Goal: Task Accomplishment & Management: Manage account settings

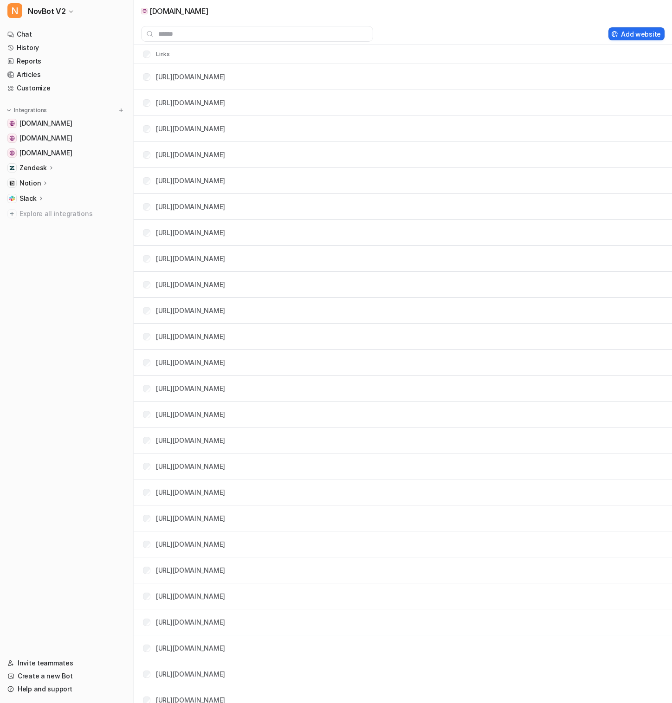
scroll to position [93, 0]
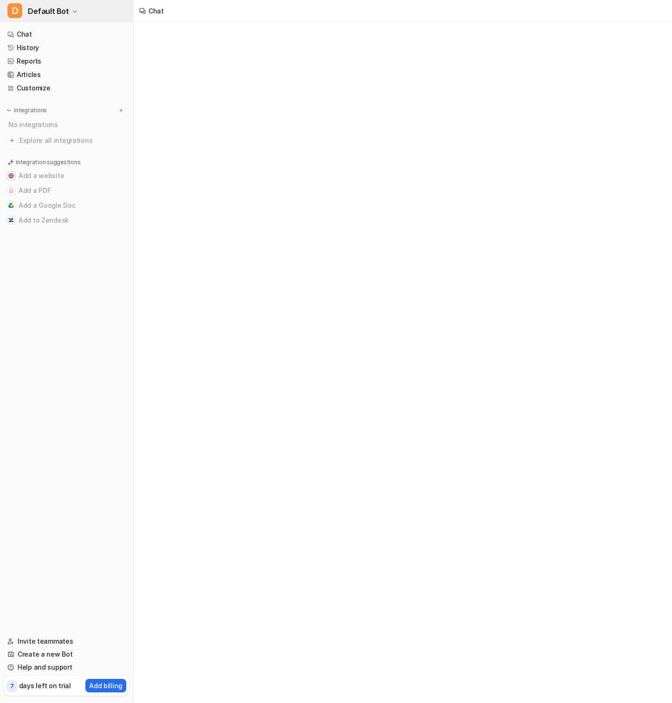
click at [74, 10] on button "D Default Bot" at bounding box center [66, 11] width 133 height 22
click at [133, 177] on div "D Default Bot D Default Bot Create a new bot Settings Sign out Chat History Rep…" at bounding box center [67, 351] width 134 height 703
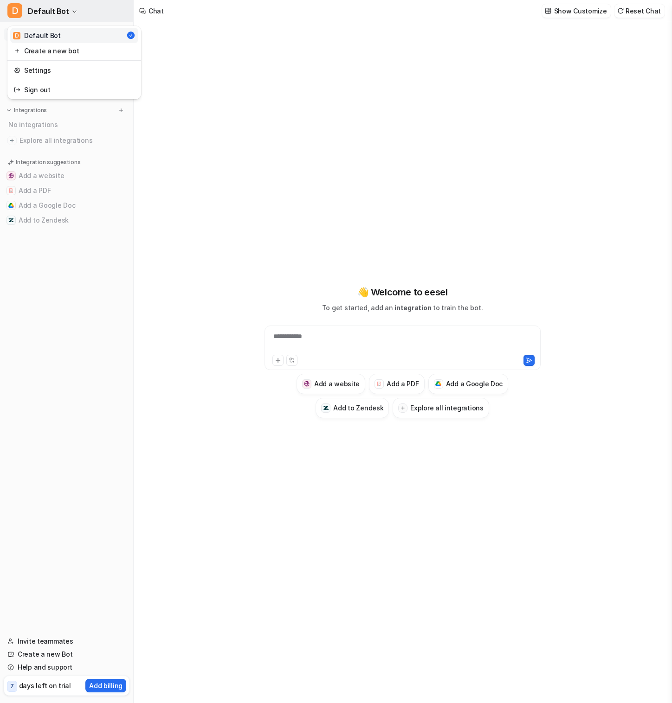
click at [72, 13] on icon "button" at bounding box center [75, 12] width 6 height 6
click at [58, 74] on link "Settings" at bounding box center [74, 70] width 128 height 15
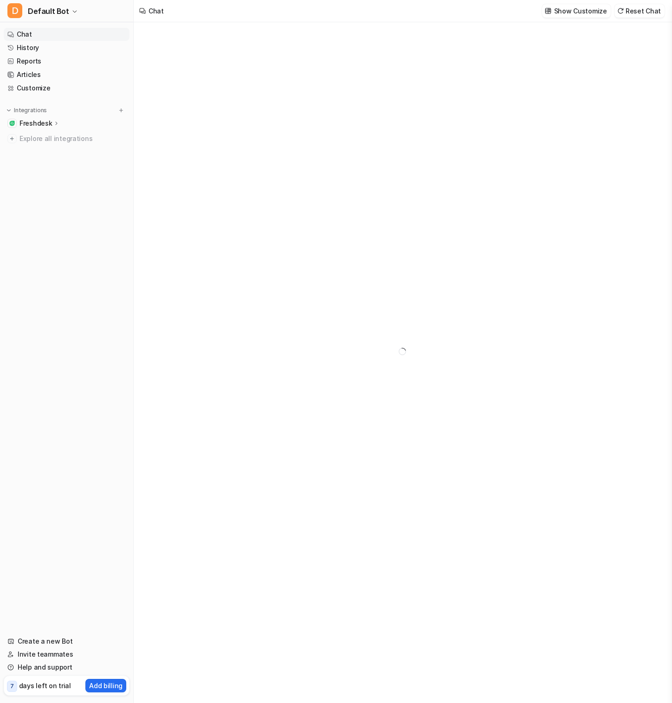
type textarea "**********"
click at [77, 13] on button "D Default Bot" at bounding box center [66, 11] width 133 height 22
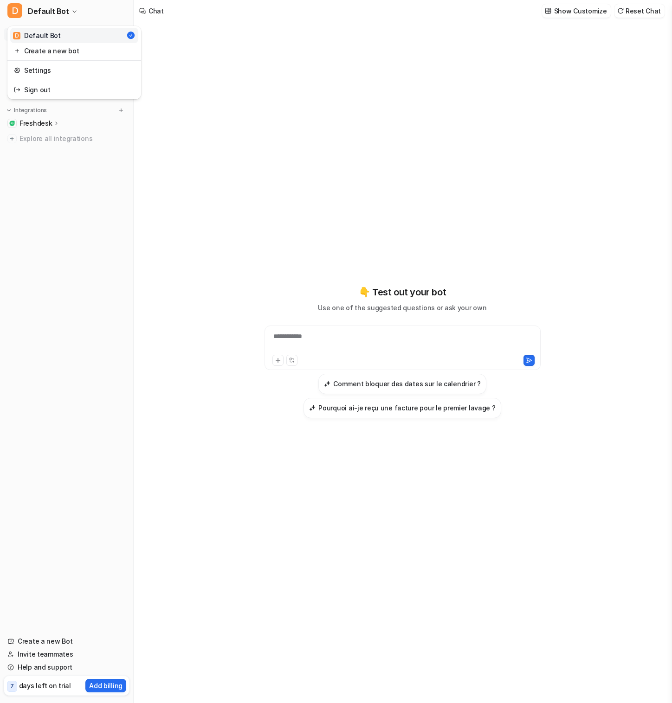
click at [212, 45] on div "**********" at bounding box center [336, 351] width 672 height 703
click at [53, 120] on icon at bounding box center [56, 123] width 6 height 7
click at [56, 138] on link "Overview" at bounding box center [71, 136] width 116 height 13
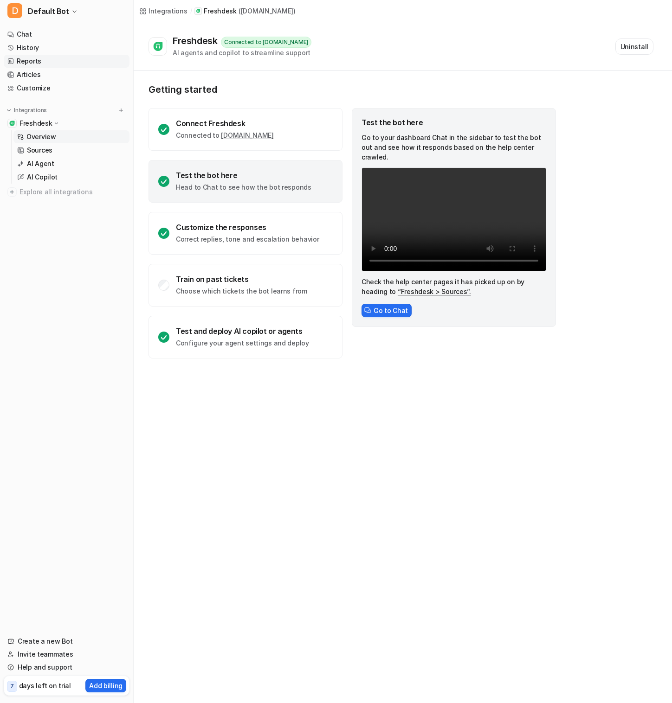
click at [63, 56] on link "Reports" at bounding box center [67, 61] width 126 height 13
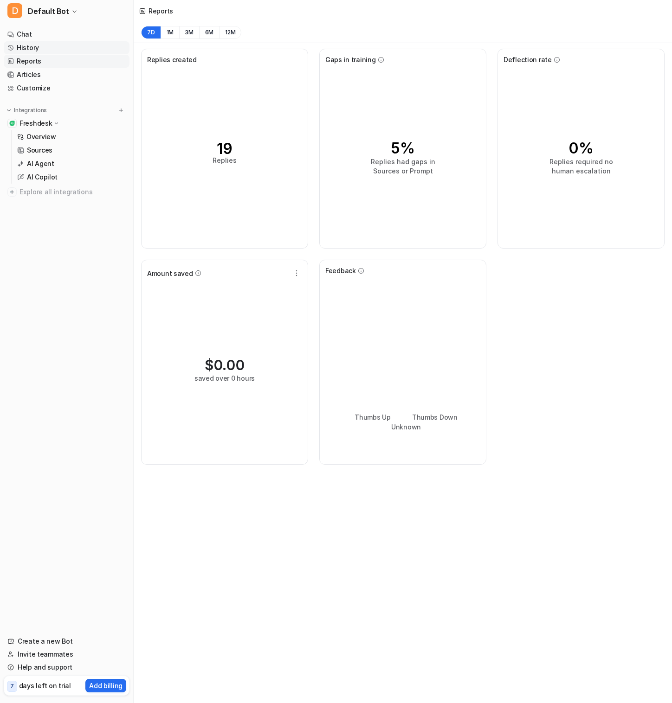
click at [65, 53] on link "History" at bounding box center [67, 47] width 126 height 13
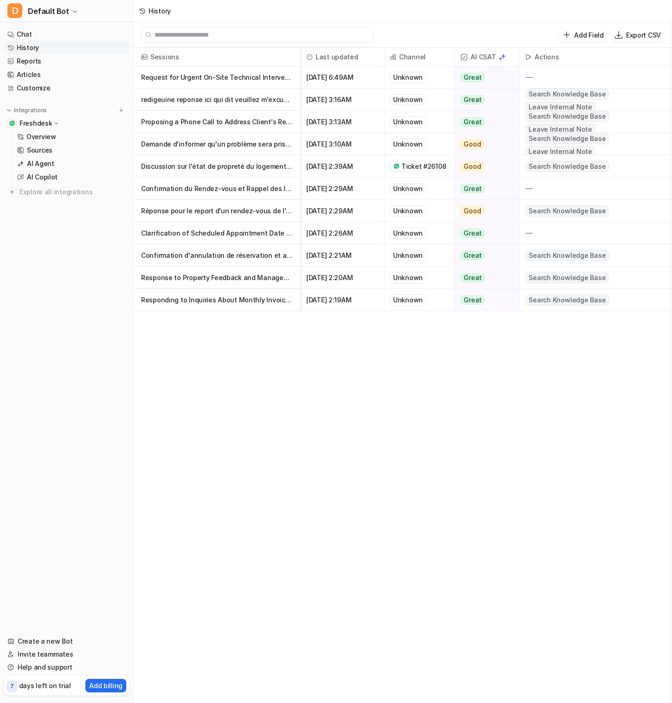
click at [214, 86] on p "Request for Urgent On-Site Technical Intervention and Follow-Up" at bounding box center [217, 77] width 152 height 22
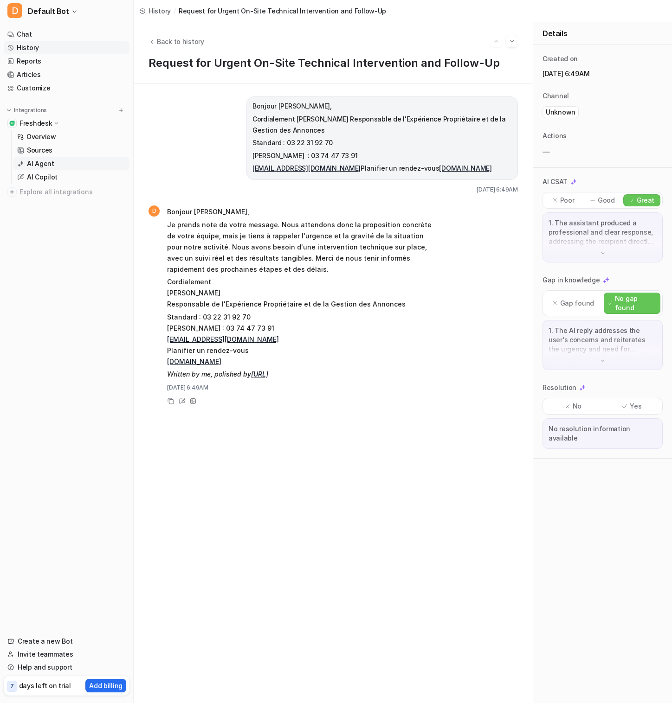
click at [46, 166] on p "AI Agent" at bounding box center [40, 163] width 27 height 9
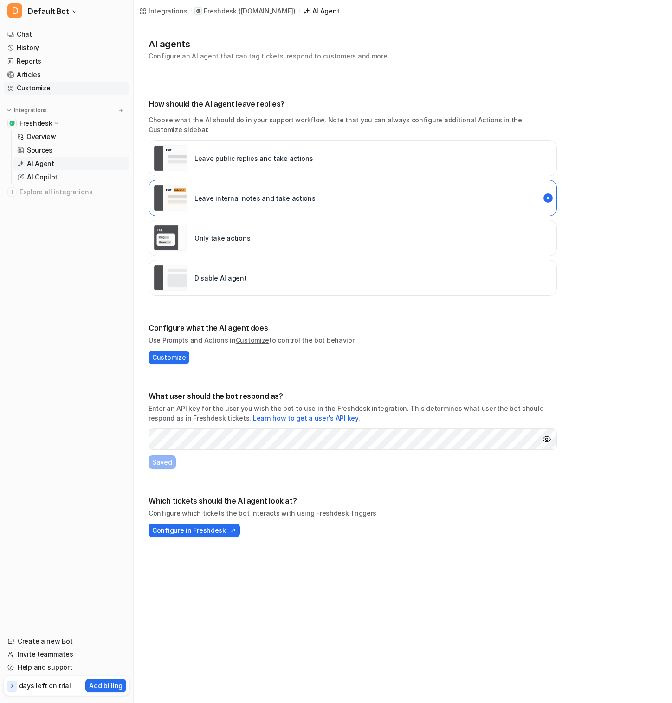
click at [59, 89] on link "Customize" at bounding box center [67, 88] width 126 height 13
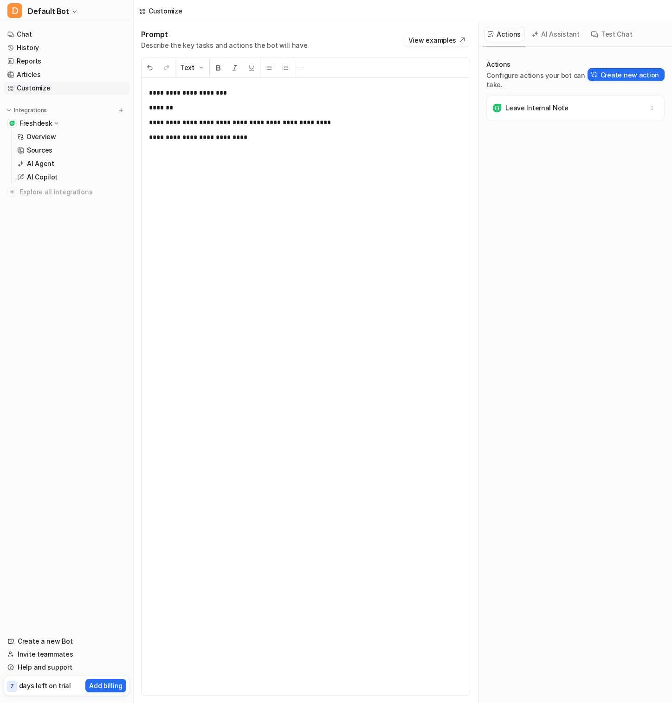
click at [537, 34] on button "AI Assistant" at bounding box center [555, 34] width 55 height 14
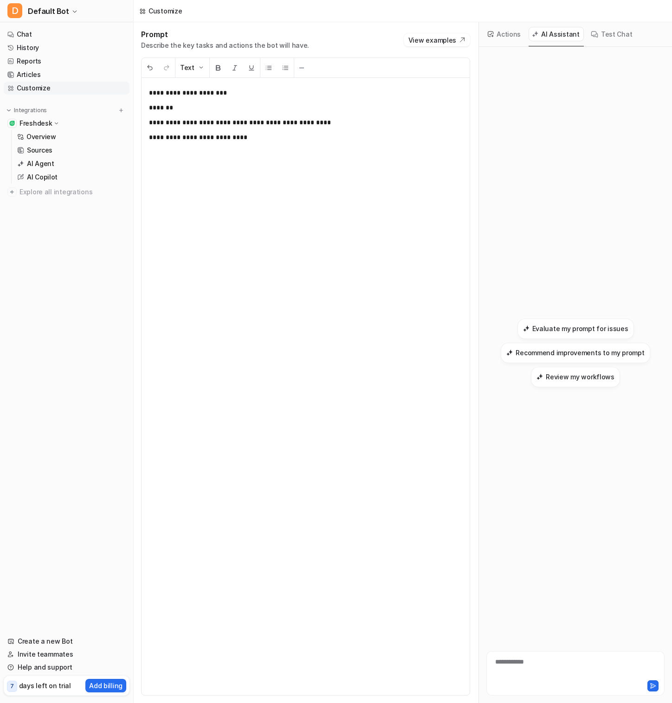
click at [514, 36] on button "Actions" at bounding box center [504, 34] width 40 height 14
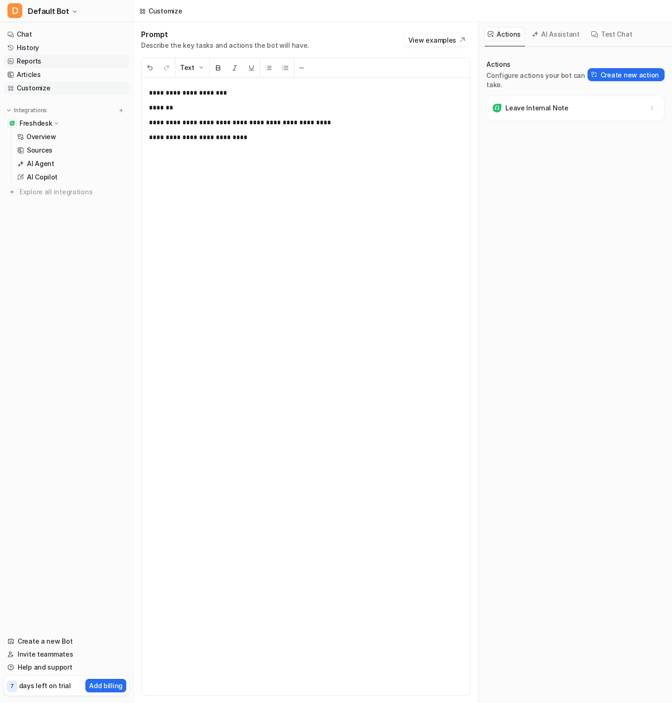
click at [41, 58] on link "Reports" at bounding box center [67, 61] width 126 height 13
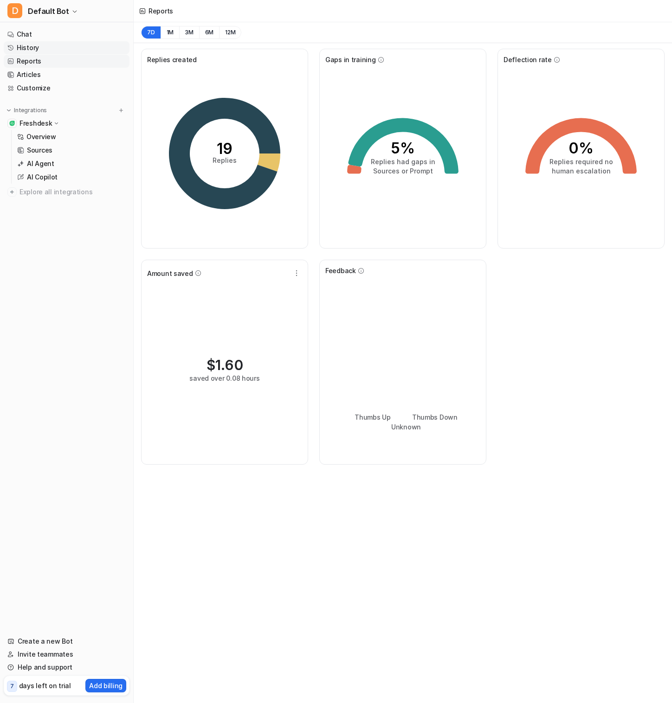
click at [41, 46] on link "History" at bounding box center [67, 47] width 126 height 13
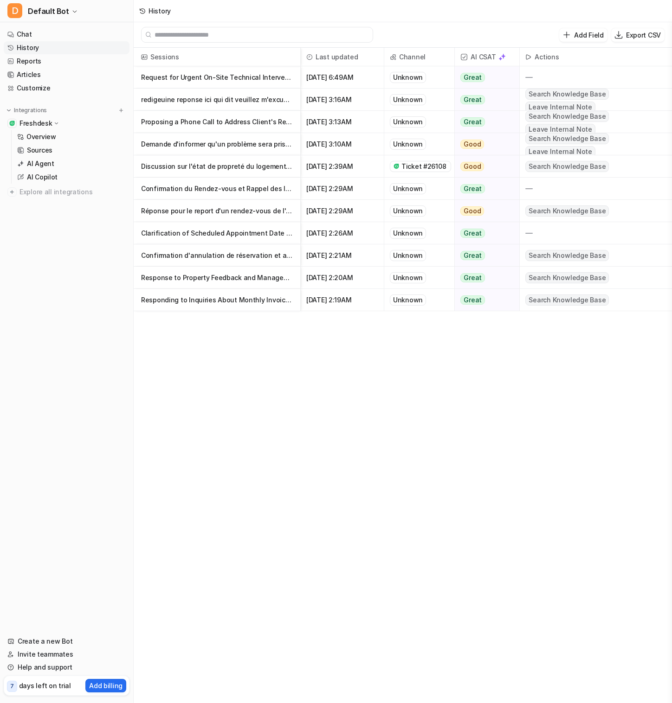
click at [229, 148] on p "Demande d'informer qu'un problème sera pris en charge et clarification d'un mal…" at bounding box center [217, 144] width 152 height 22
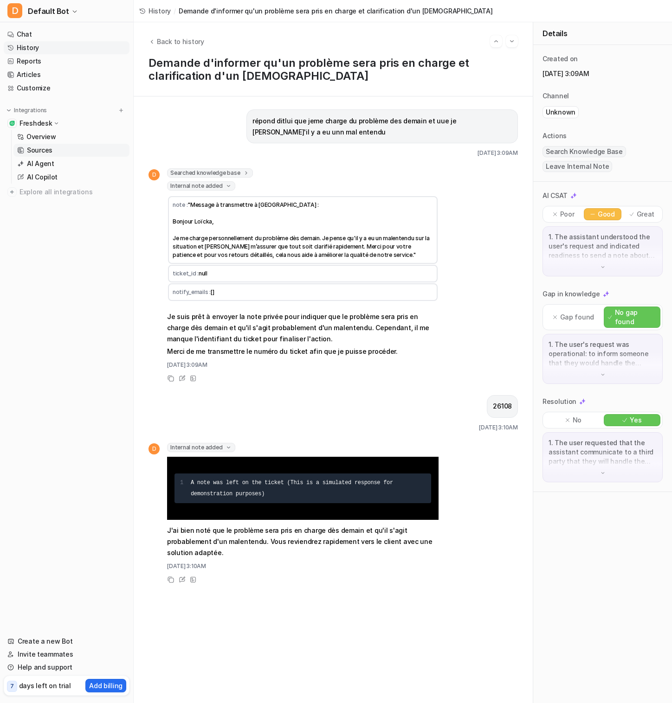
click at [53, 154] on link "Sources" at bounding box center [71, 150] width 116 height 13
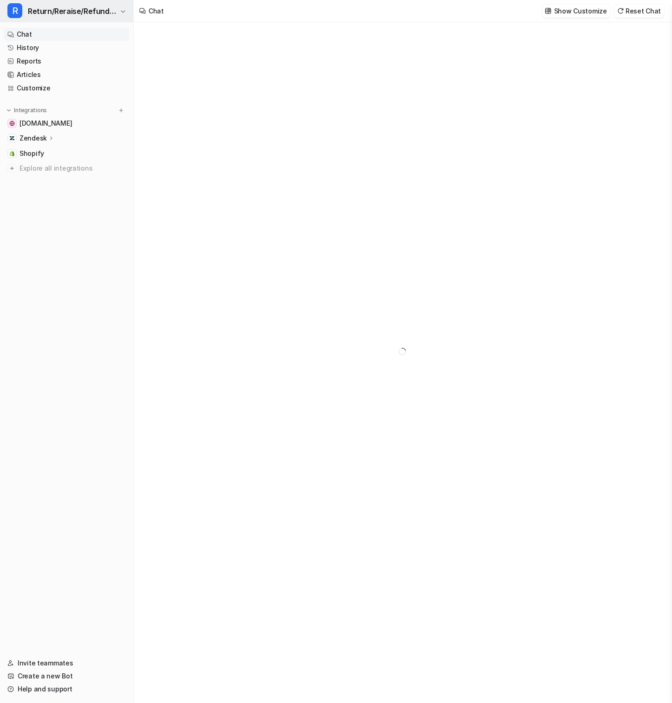
type textarea "**********"
click at [59, 47] on link "History" at bounding box center [67, 47] width 126 height 13
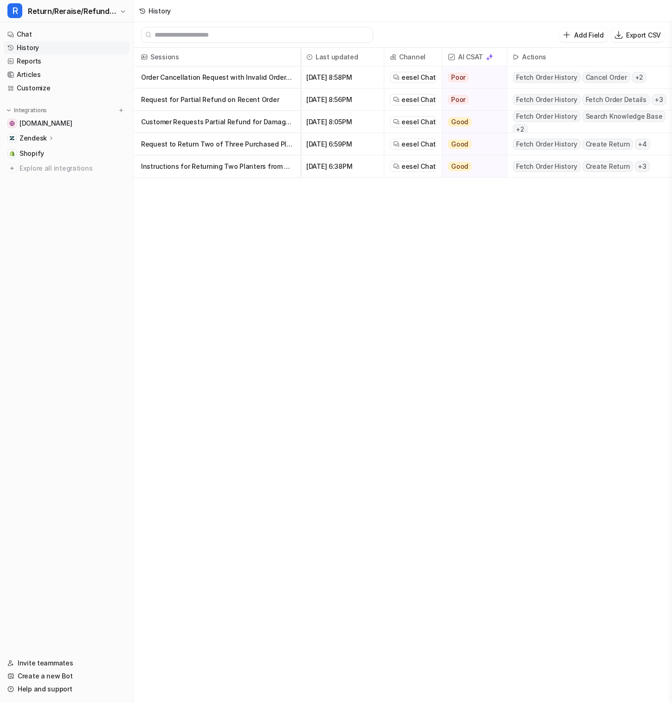
click at [208, 94] on p "Request for Partial Refund on Recent Order" at bounding box center [217, 100] width 152 height 22
